Goal: Navigation & Orientation: Find specific page/section

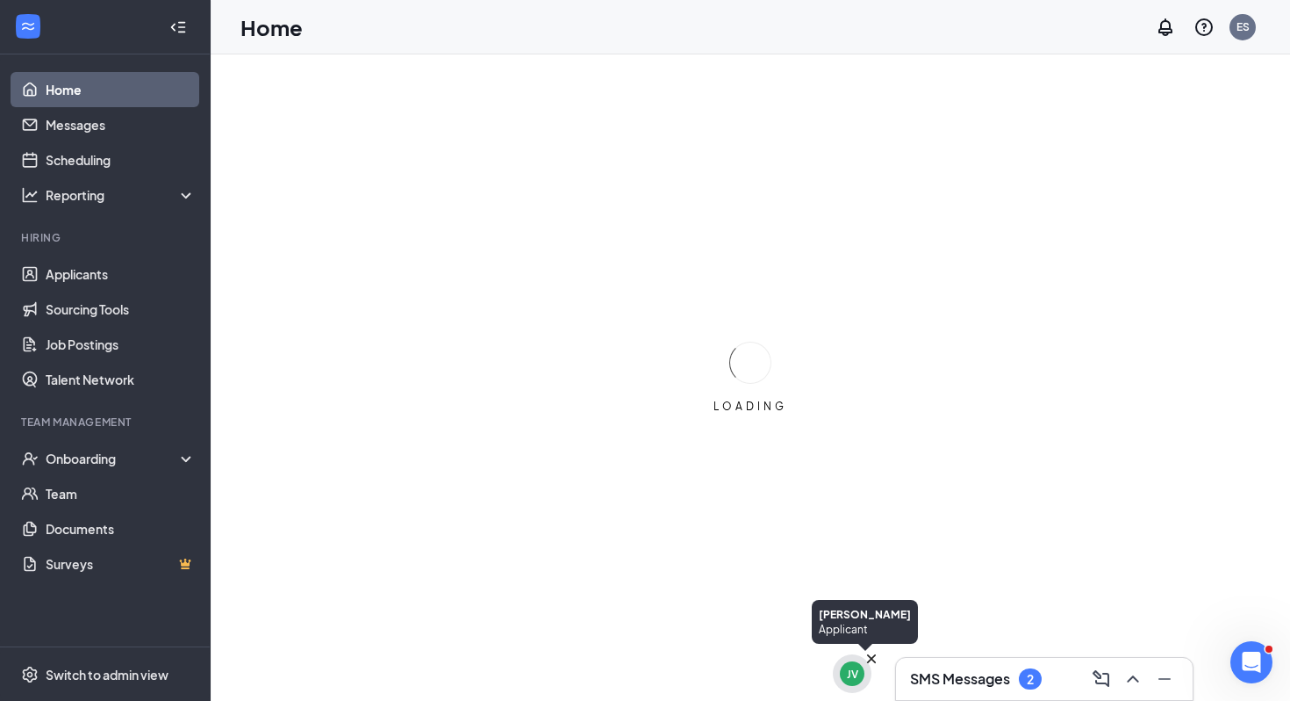
click at [850, 668] on div "JV" at bounding box center [852, 673] width 11 height 15
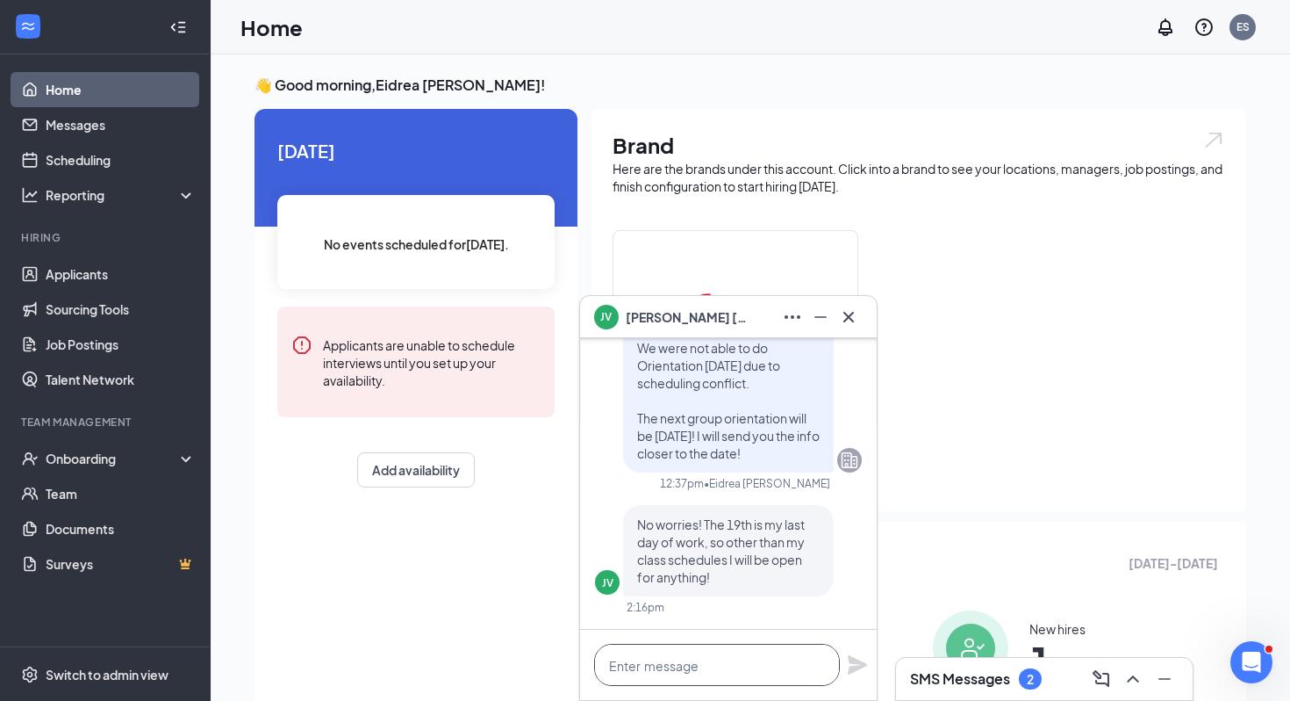
click at [773, 669] on textarea at bounding box center [717, 664] width 246 height 42
type textarea "Wonderful1"
click at [1054, 679] on div "SMS Messages 2" at bounding box center [1044, 679] width 269 height 28
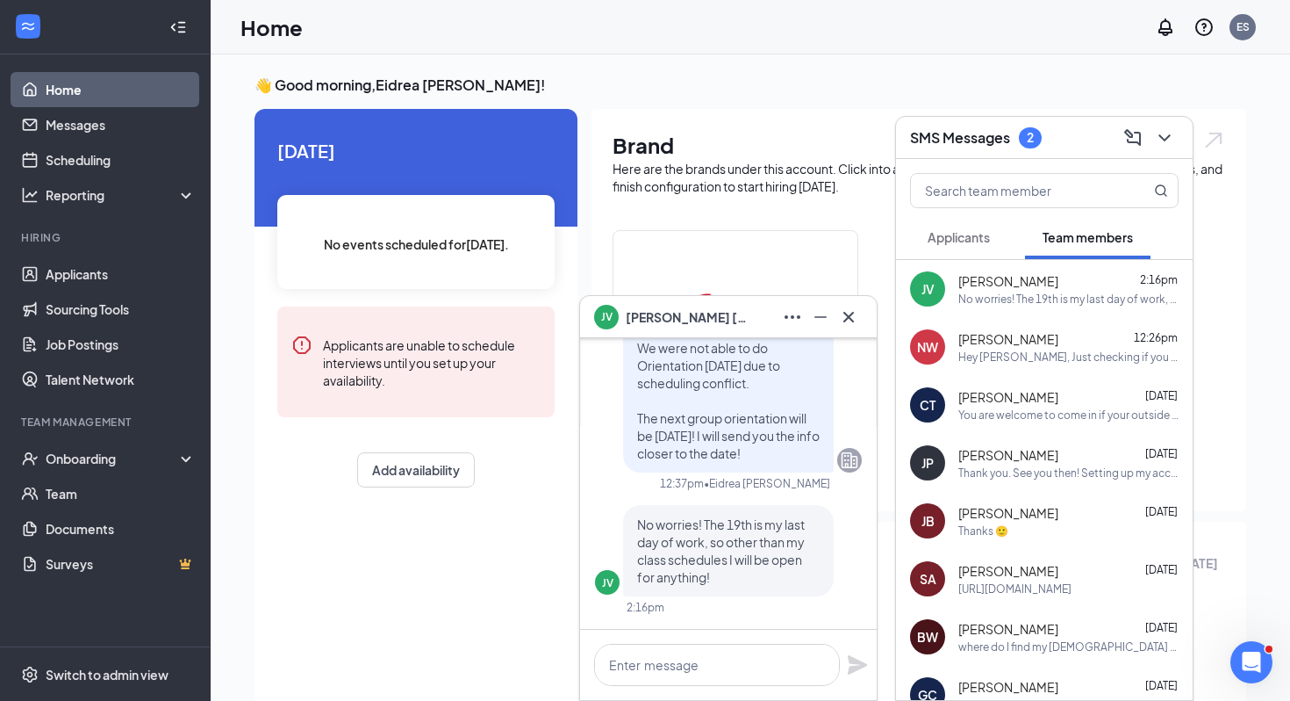
click at [936, 235] on span "Applicants" at bounding box center [959, 237] width 62 height 16
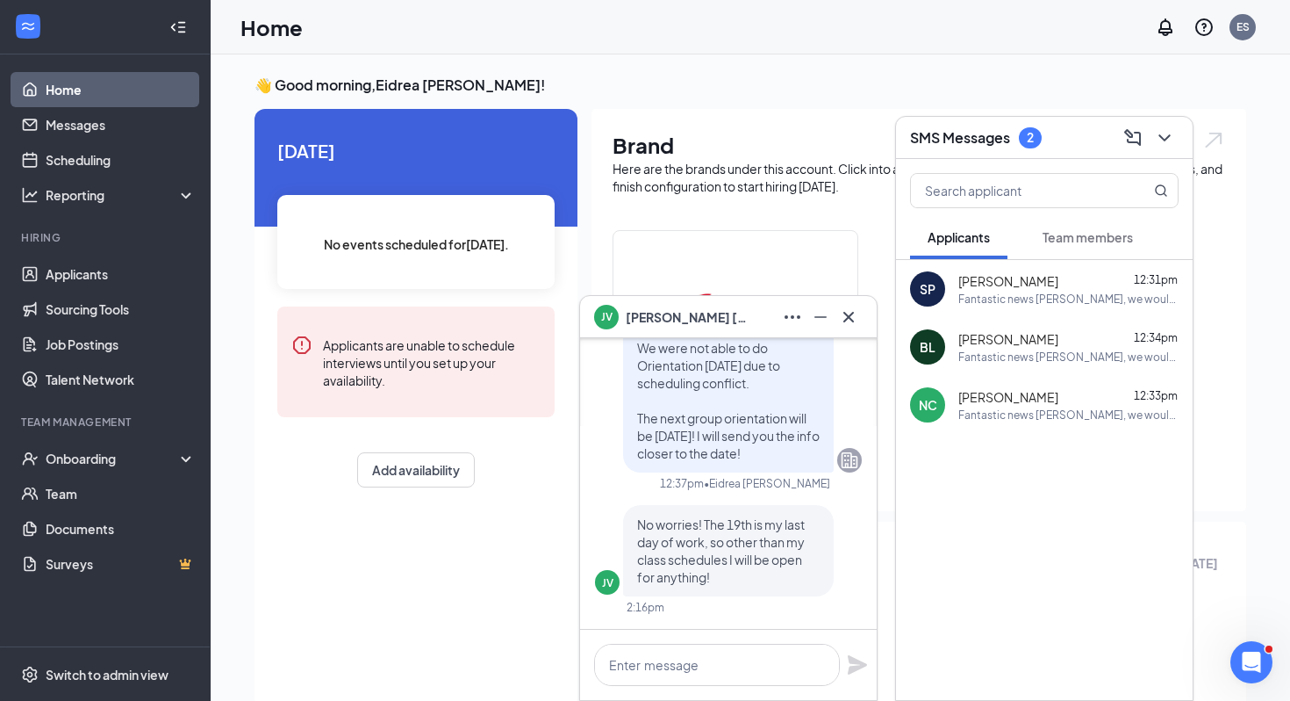
click at [1141, 247] on button "Team members" at bounding box center [1088, 237] width 126 height 44
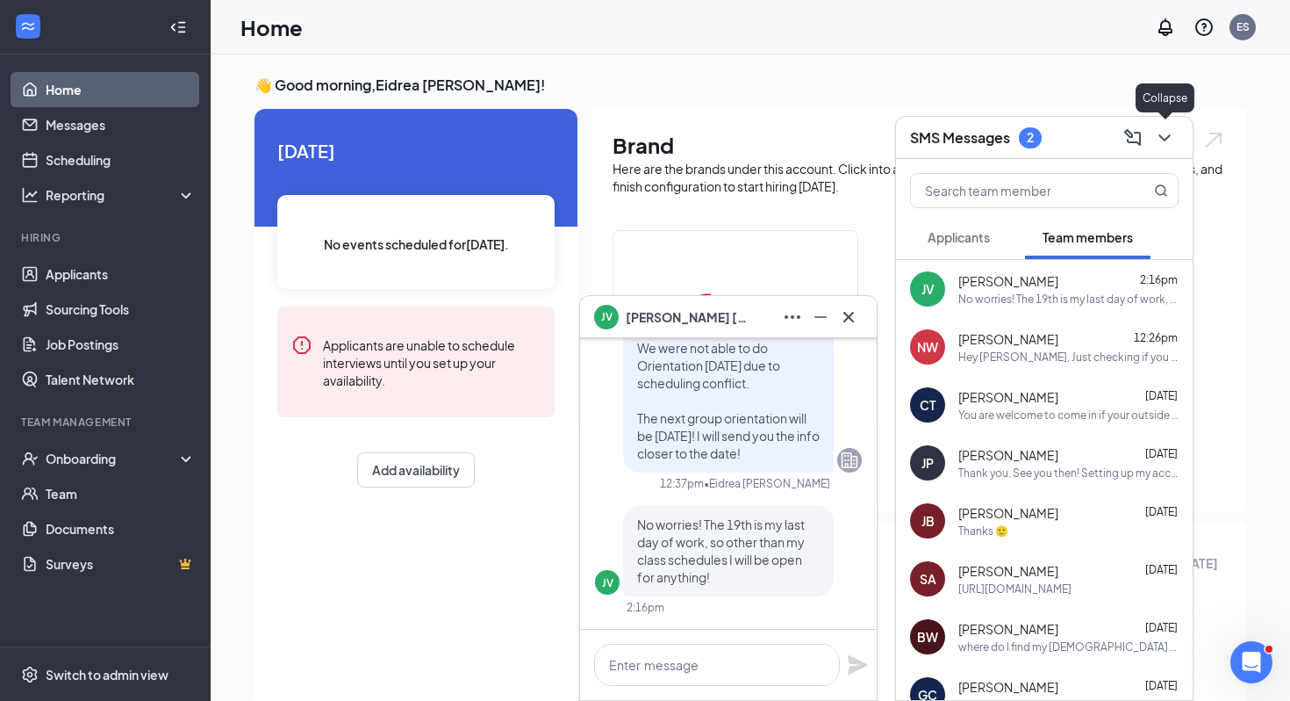
click at [1176, 140] on button at bounding box center [1165, 138] width 28 height 28
